Goal: Complete application form

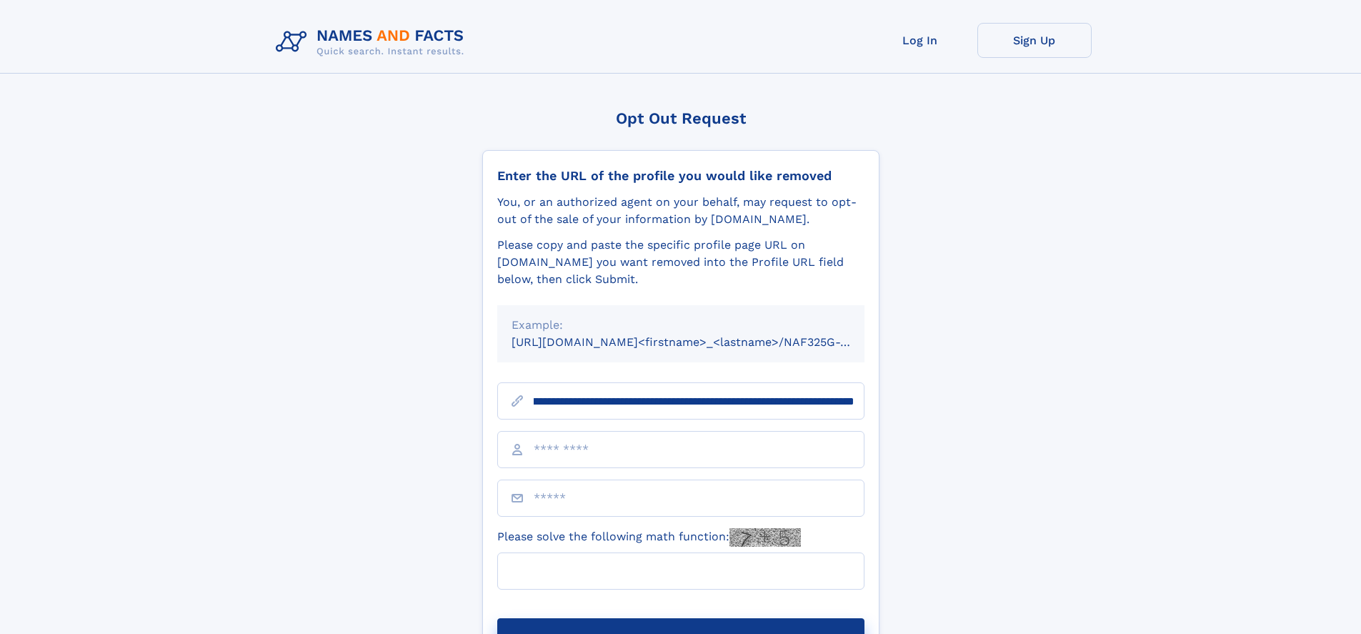
scroll to position [0, 173]
type input "**********"
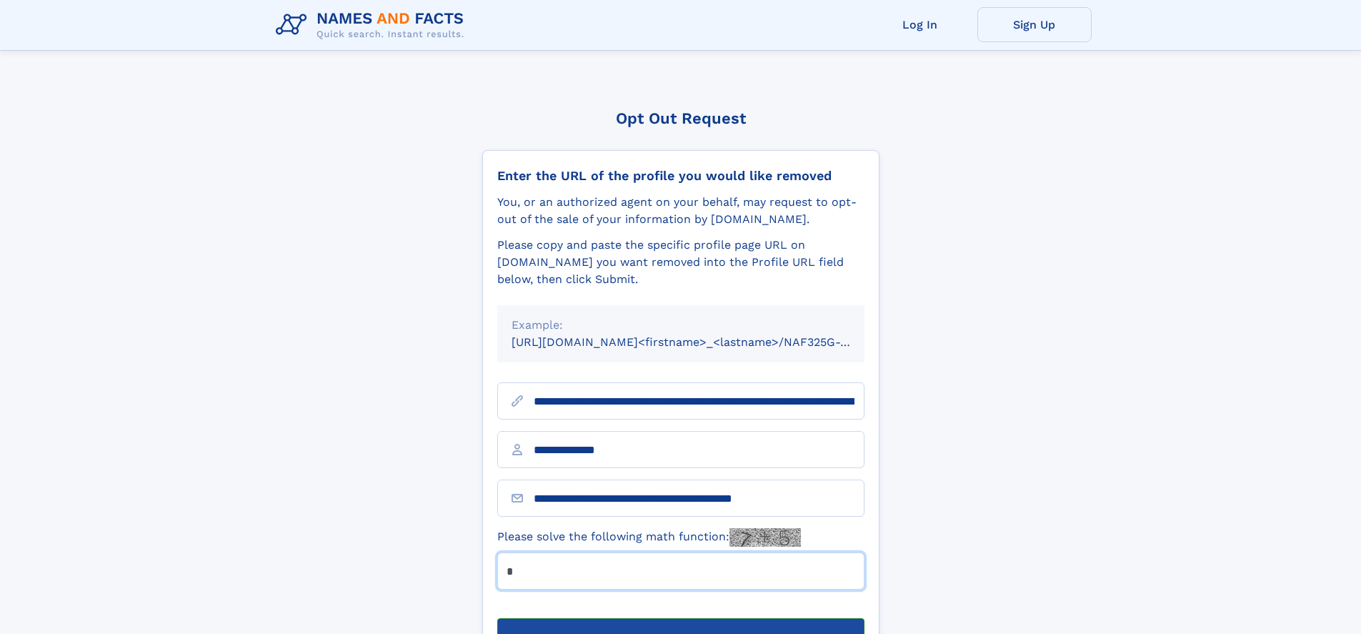
type input "*"
click at [680, 618] on button "Submit Opt Out Request" at bounding box center [680, 641] width 367 height 46
